Goal: Information Seeking & Learning: Learn about a topic

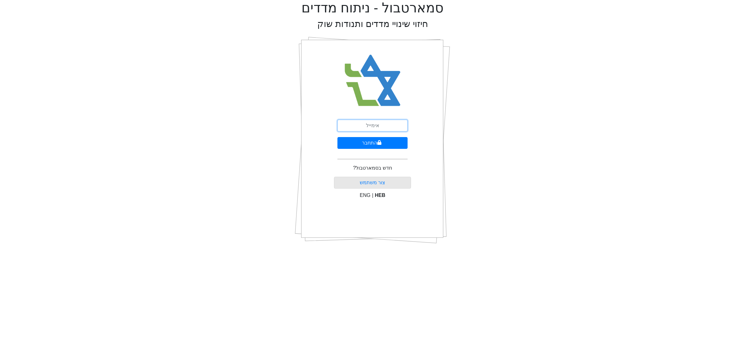
click at [395, 120] on input "email" at bounding box center [372, 126] width 70 height 12
type input "[EMAIL_ADDRESS][DOMAIN_NAME]"
click at [388, 144] on button "התחבר" at bounding box center [372, 143] width 70 height 12
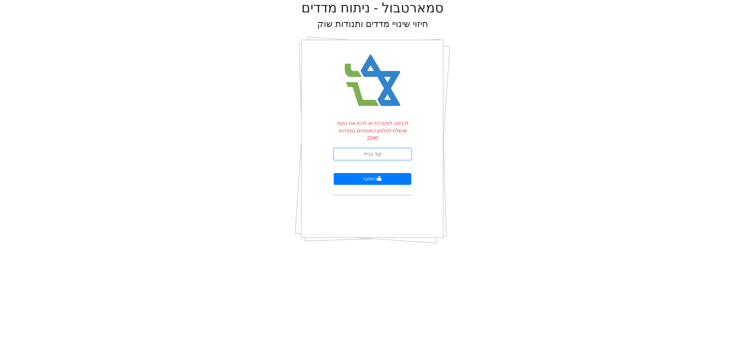
click at [374, 148] on input "text" at bounding box center [373, 154] width 78 height 12
type input "532273"
click at [334, 173] on button "התחבר" at bounding box center [373, 179] width 78 height 12
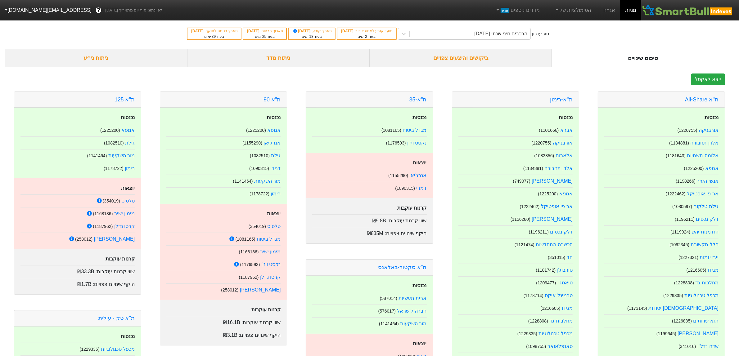
drag, startPoint x: 465, startPoint y: 56, endPoint x: 465, endPoint y: 62, distance: 6.5
click at [465, 57] on div "ביקושים והיצעים צפויים" at bounding box center [461, 58] width 183 height 18
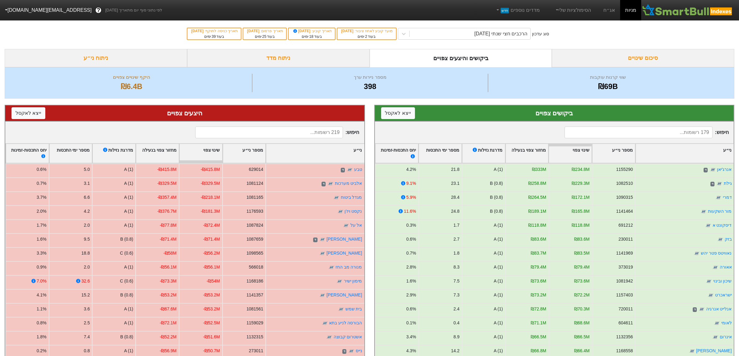
click at [679, 134] on input at bounding box center [639, 133] width 148 height 12
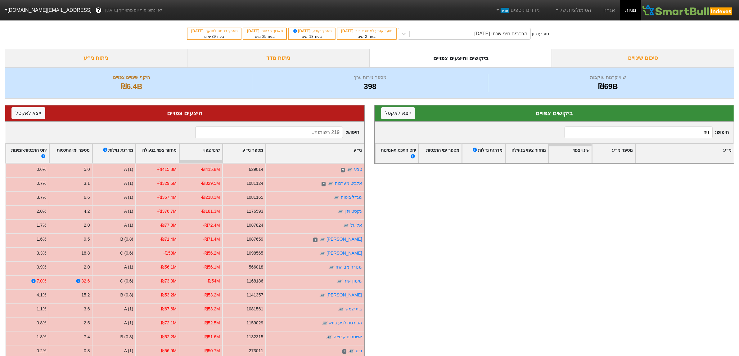
type input "n"
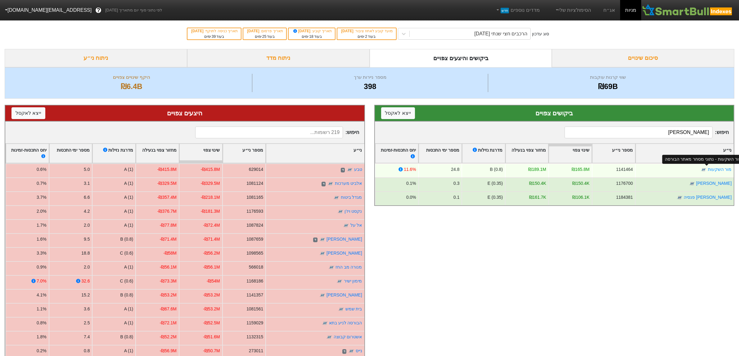
click at [707, 168] on img at bounding box center [704, 170] width 6 height 6
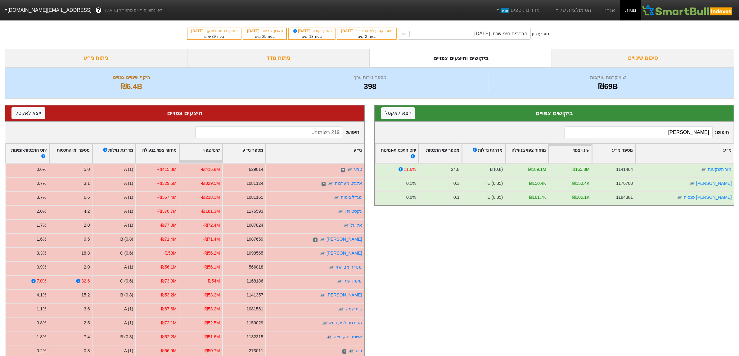
drag, startPoint x: 690, startPoint y: 130, endPoint x: 733, endPoint y: 114, distance: 45.4
click at [733, 114] on div "ביקושים צפויים ייצא ל אקסל חיפוש : [PERSON_NAME] ני״ע מספר ני״ע שינוי צפוי מחזו…" at bounding box center [554, 156] width 360 height 102
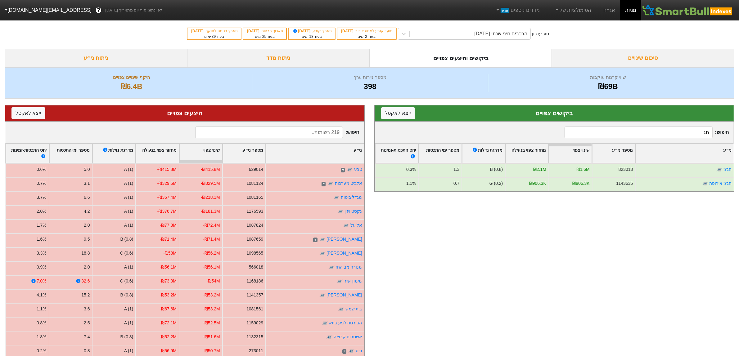
type input "ח"
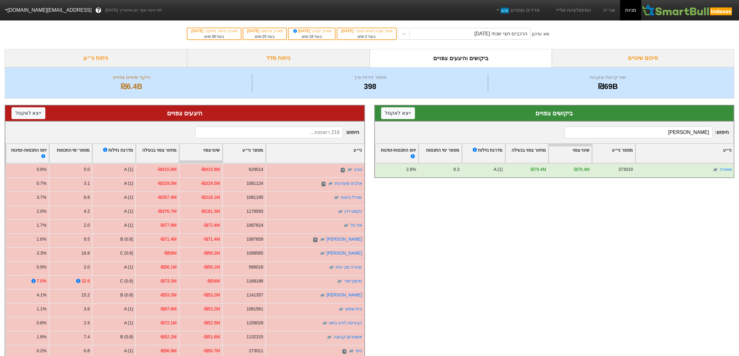
type input "א"
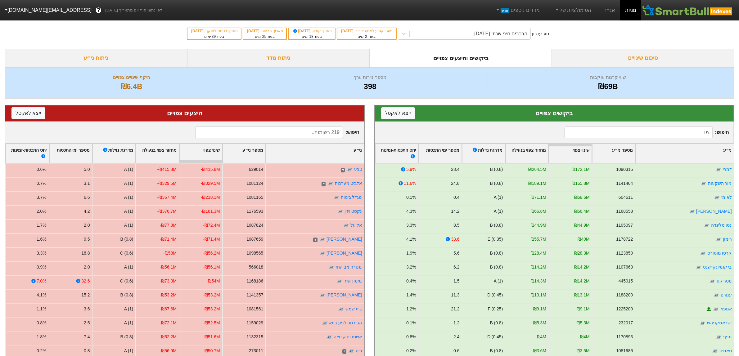
type input "[PERSON_NAME]"
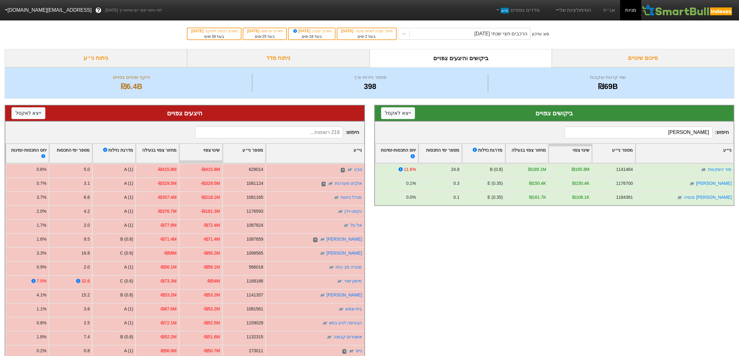
click at [270, 54] on div "ניתוח מדד" at bounding box center [278, 58] width 183 height 18
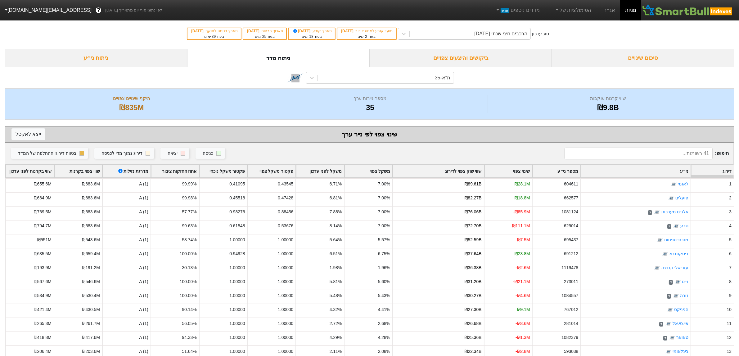
click at [635, 54] on div "סיכום שינויים" at bounding box center [643, 58] width 183 height 18
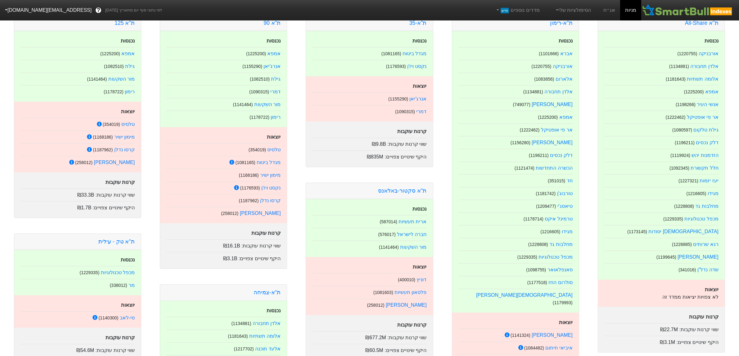
scroll to position [78, 0]
